Goal: Information Seeking & Learning: Check status

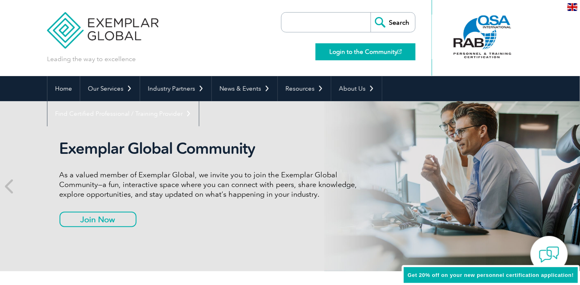
click at [351, 55] on link "Login to the Community" at bounding box center [365, 51] width 100 height 17
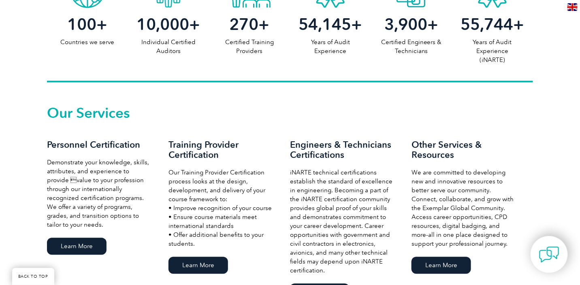
scroll to position [474, 0]
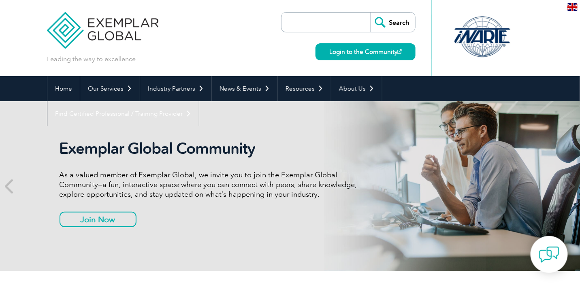
click at [310, 26] on input "search" at bounding box center [327, 22] width 85 height 19
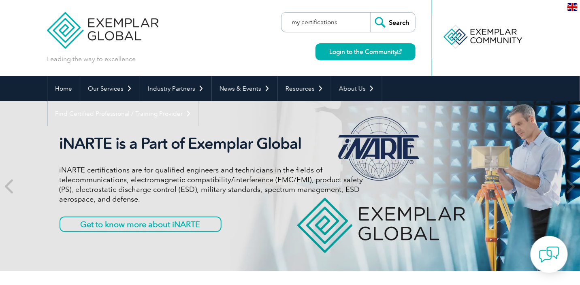
type input "my certifications"
click at [370, 13] on input "Search" at bounding box center [392, 22] width 45 height 19
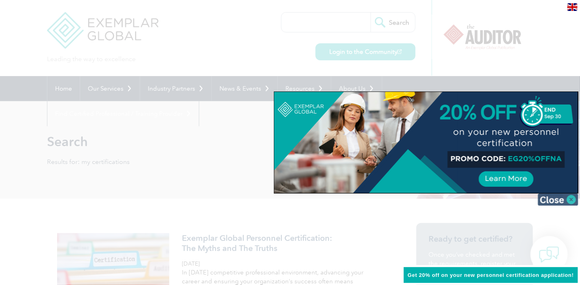
click at [561, 200] on img at bounding box center [558, 200] width 40 height 12
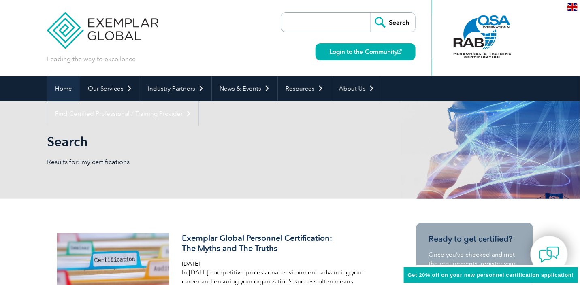
click at [57, 90] on link "Home" at bounding box center [63, 88] width 32 height 25
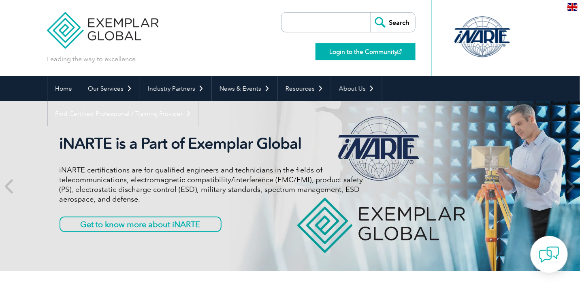
click at [351, 46] on link "Login to the Community" at bounding box center [365, 51] width 100 height 17
